Goal: Task Accomplishment & Management: Use online tool/utility

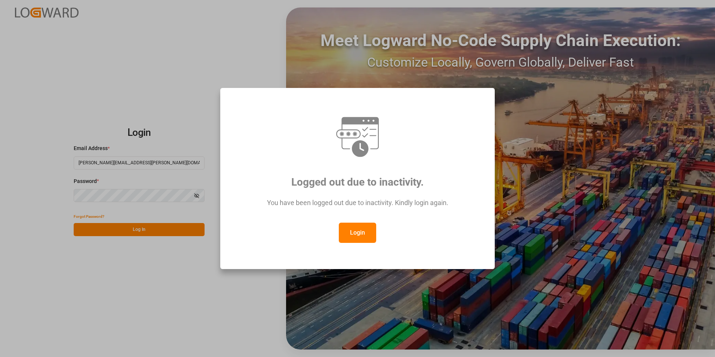
click at [364, 235] on button "Login" at bounding box center [357, 232] width 37 height 20
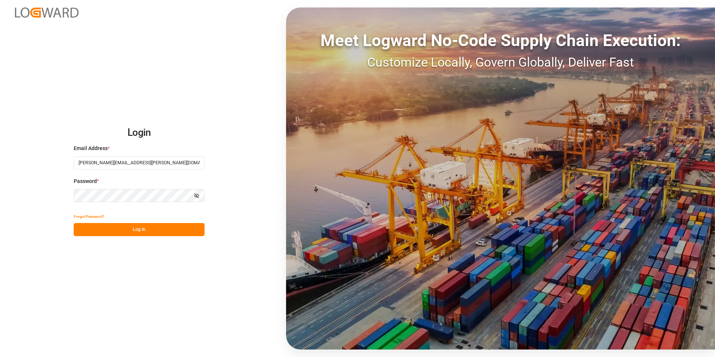
click at [140, 230] on button "Log In" at bounding box center [139, 229] width 131 height 13
